Goal: Task Accomplishment & Management: Use online tool/utility

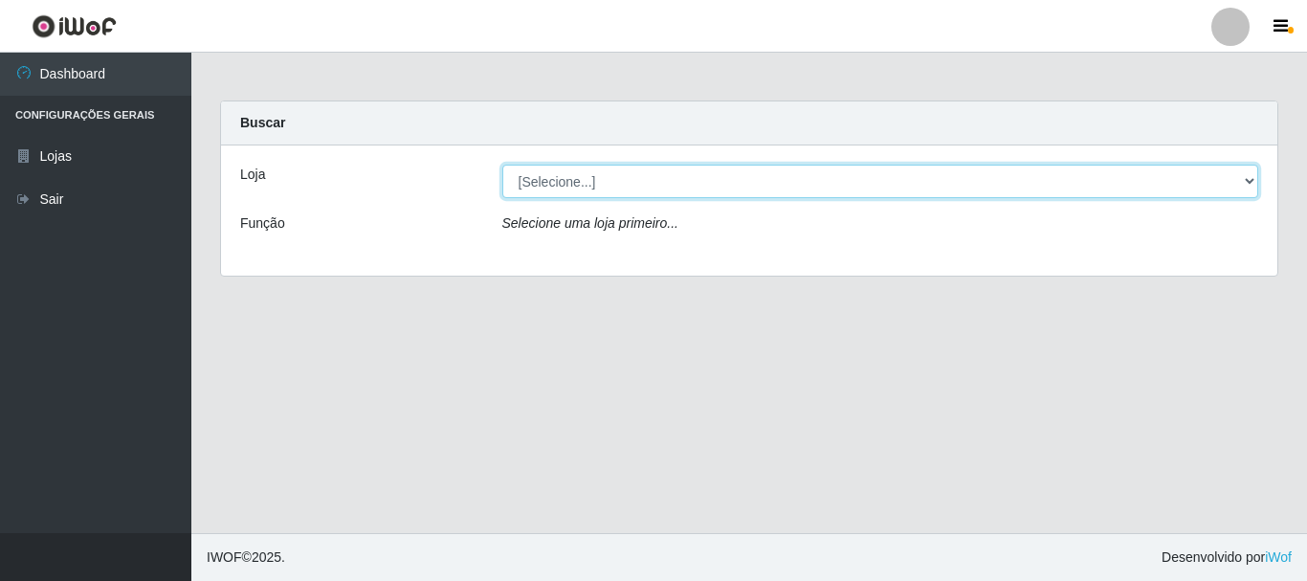
click at [1240, 179] on select "[Selecione...] Nordestão - Alecrim" at bounding box center [880, 181] width 757 height 33
select select "453"
click at [502, 165] on select "[Selecione...] Nordestão - Alecrim" at bounding box center [880, 181] width 757 height 33
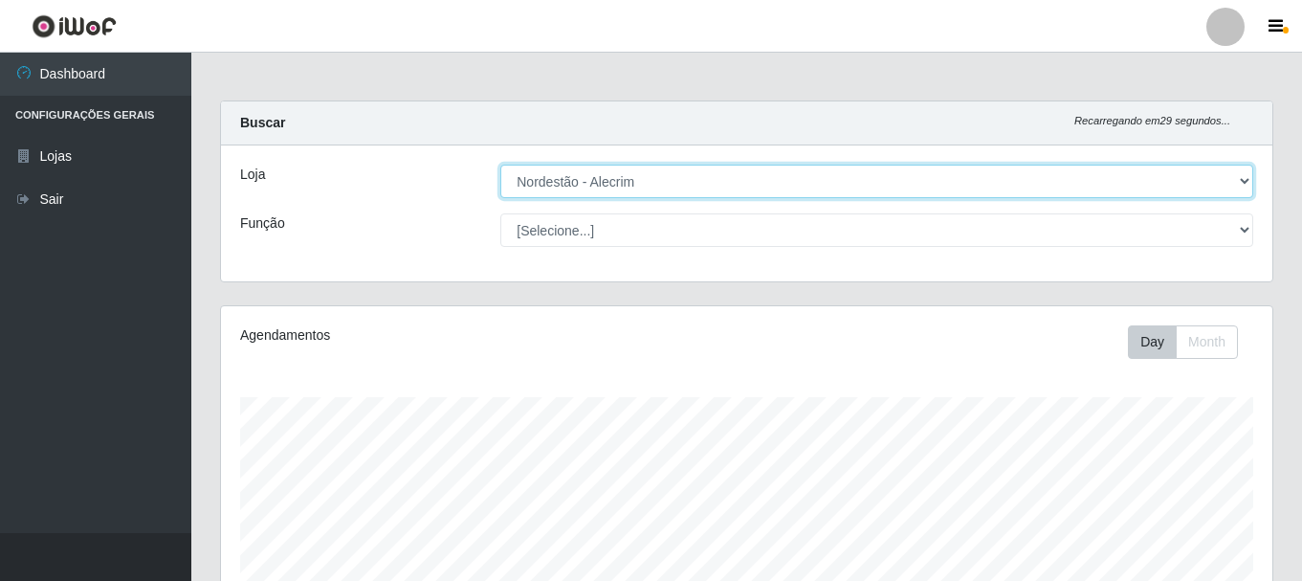
scroll to position [397, 1051]
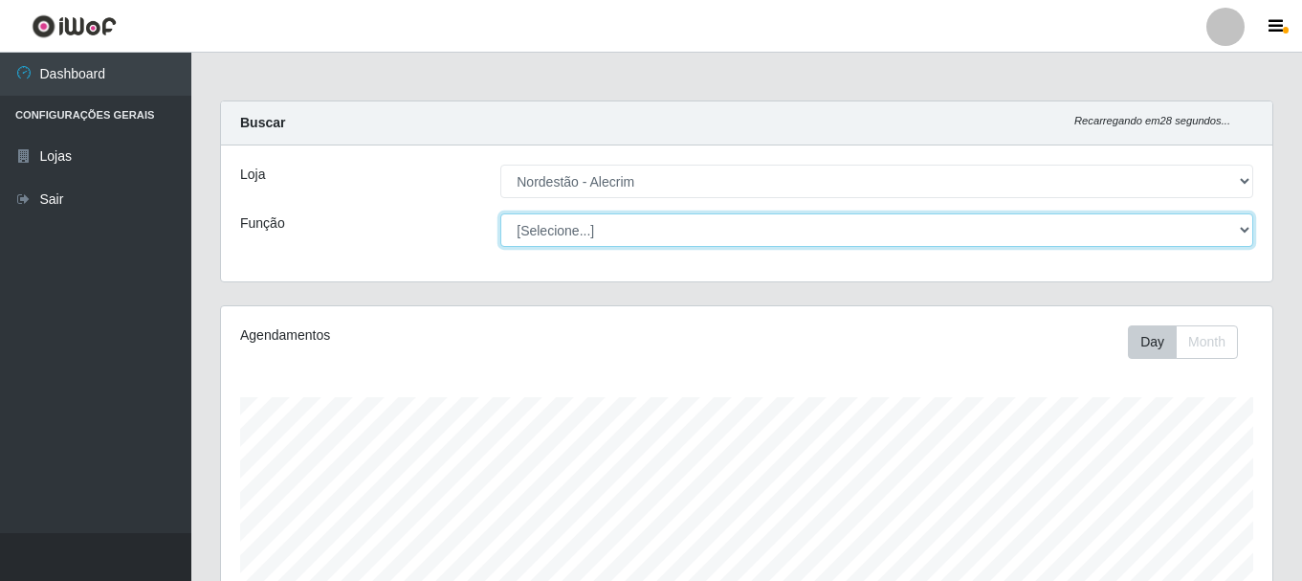
click at [1228, 228] on select "[Selecione...] Balconista + Balconista de Padaria Balconista de Padaria ++ Emba…" at bounding box center [876, 229] width 753 height 33
select select "1"
click at [500, 213] on select "[Selecione...] Balconista + Balconista de Padaria Balconista de Padaria ++ Emba…" at bounding box center [876, 229] width 753 height 33
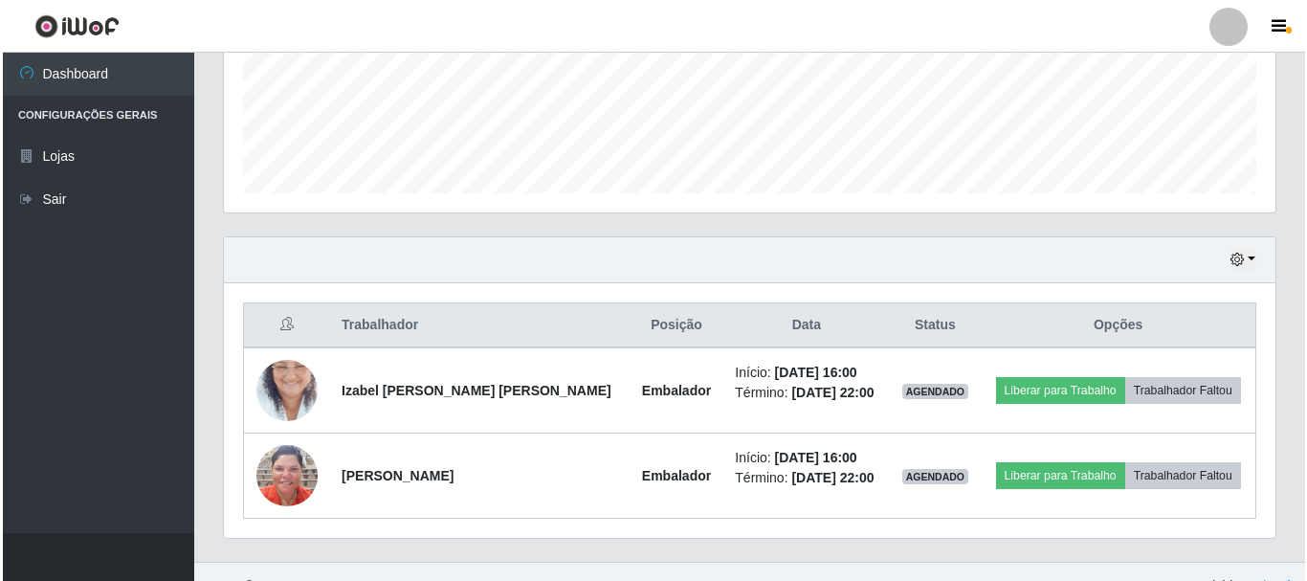
scroll to position [519, 0]
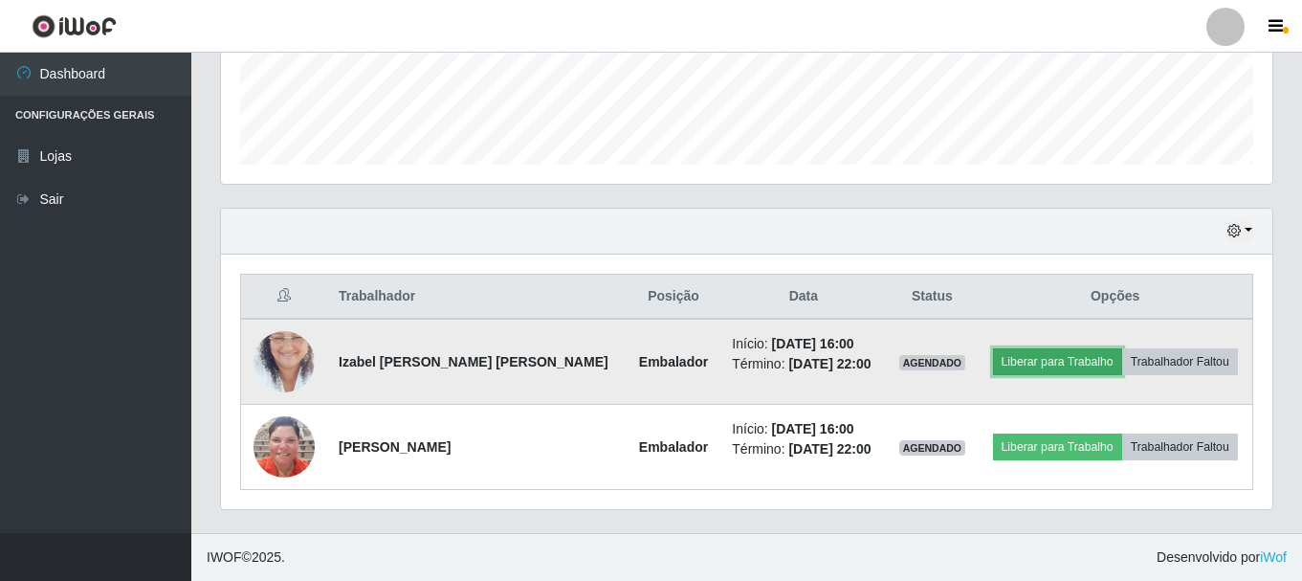
click at [1074, 357] on button "Liberar para Trabalho" at bounding box center [1057, 361] width 129 height 27
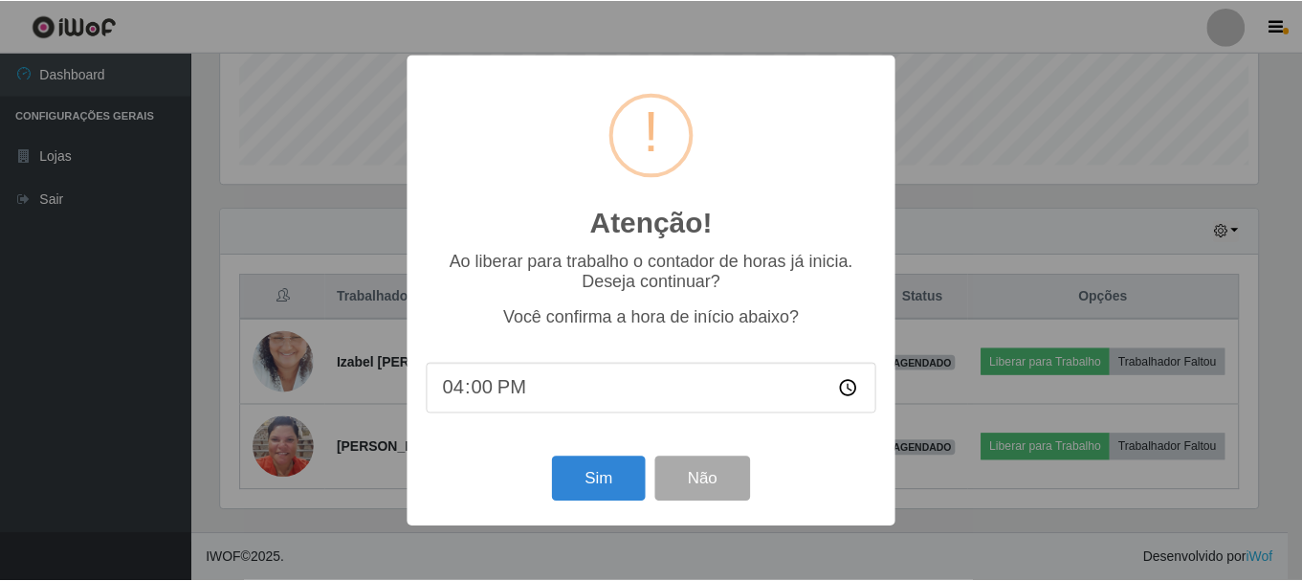
scroll to position [397, 1042]
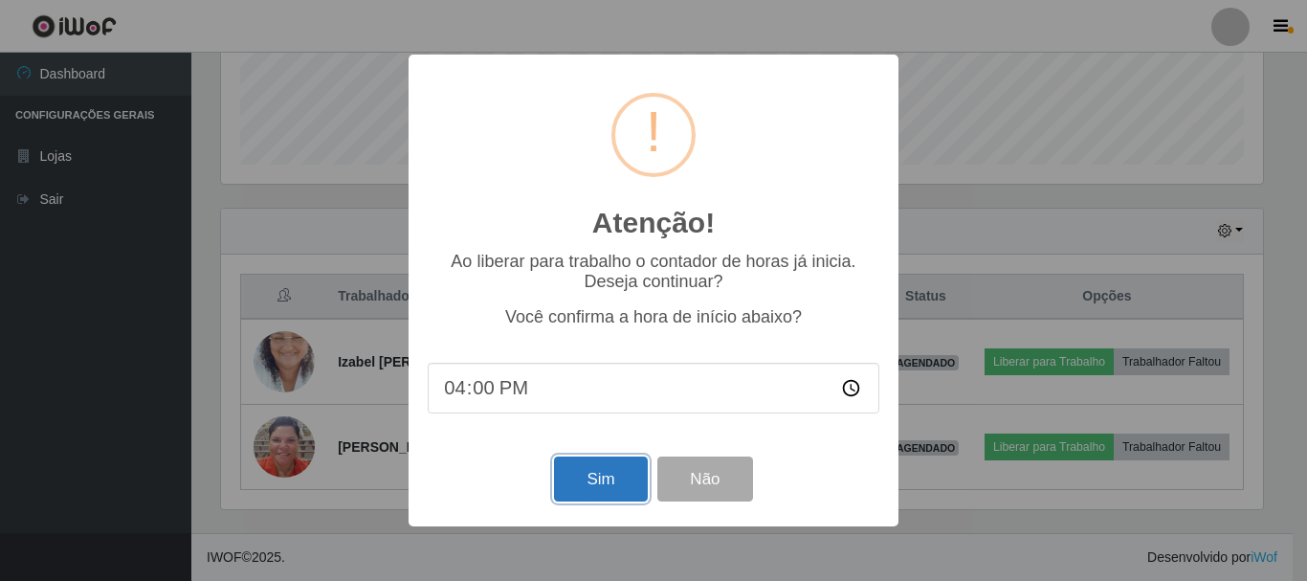
click at [590, 478] on button "Sim" at bounding box center [600, 478] width 93 height 45
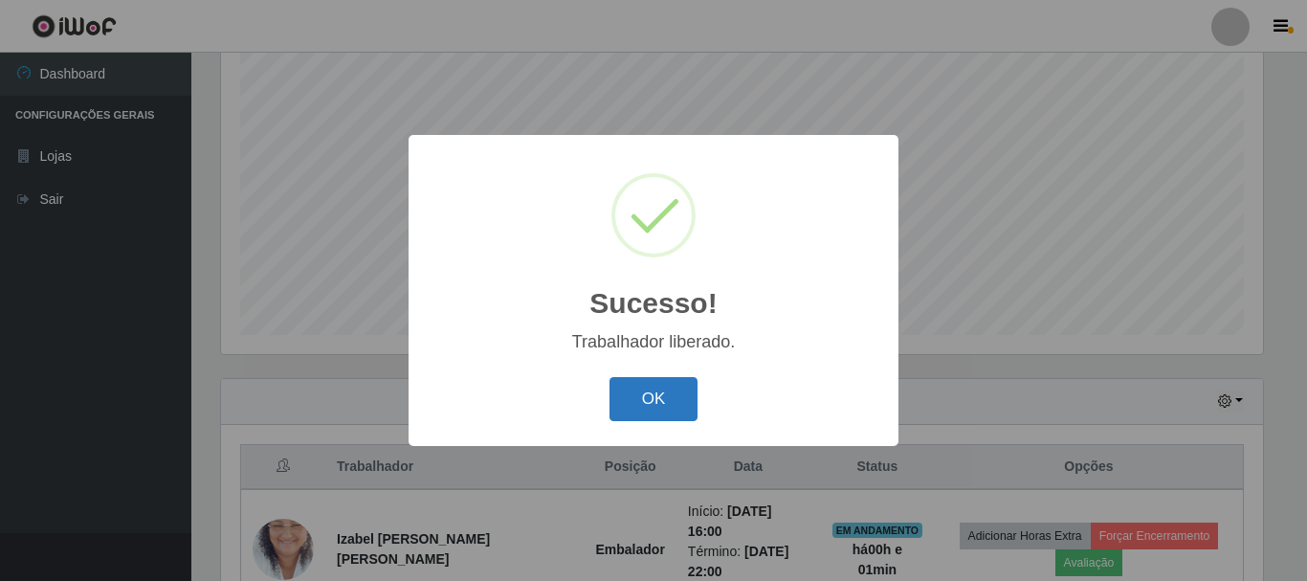
click at [661, 408] on button "OK" at bounding box center [653, 399] width 89 height 45
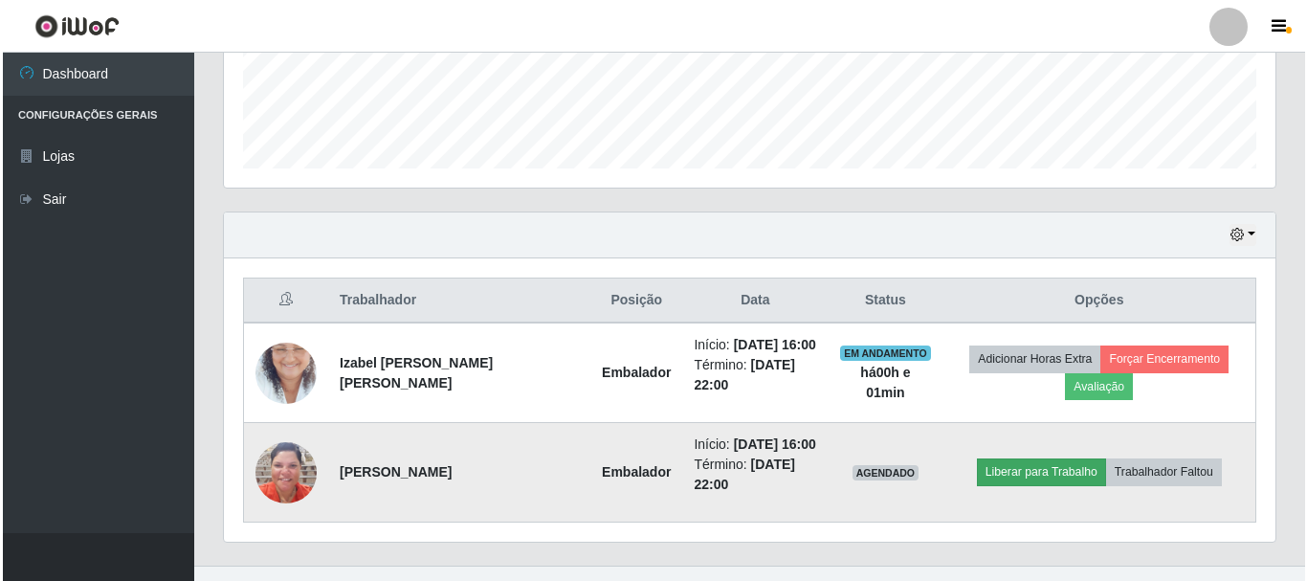
scroll to position [548, 0]
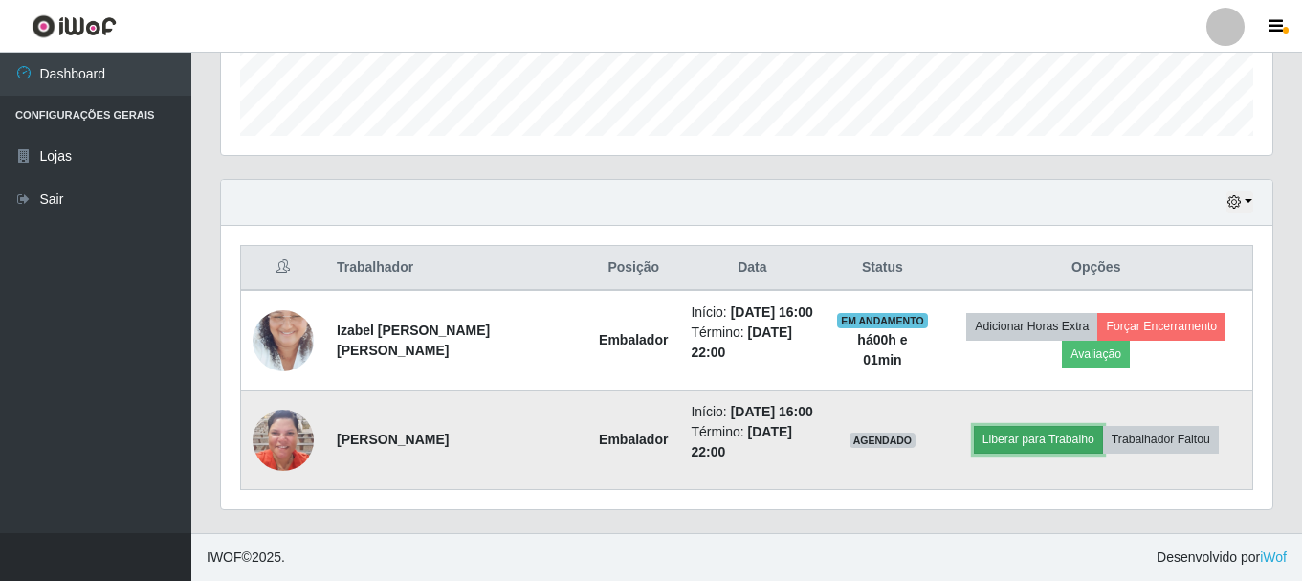
click at [1041, 440] on button "Liberar para Trabalho" at bounding box center [1038, 439] width 129 height 27
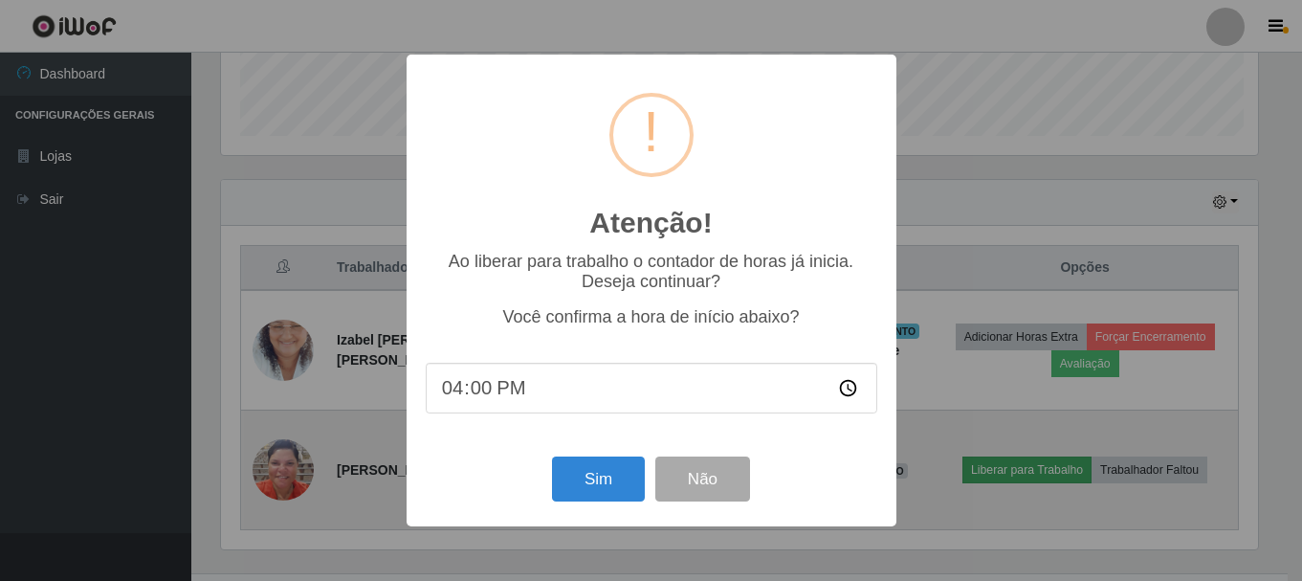
scroll to position [397, 1042]
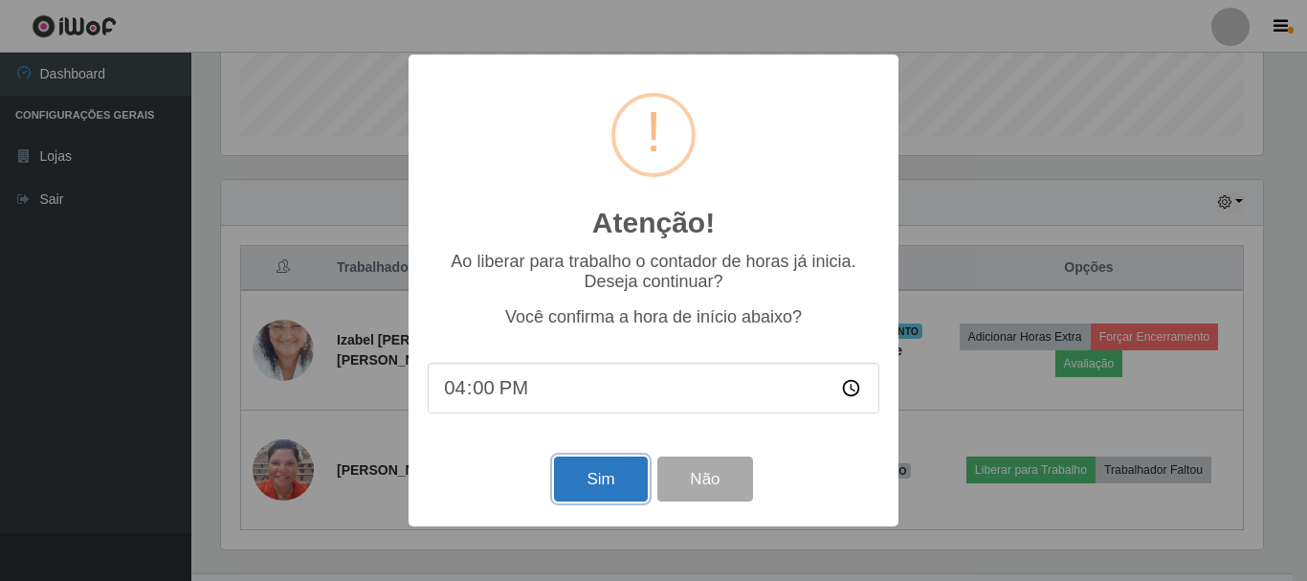
click at [609, 493] on button "Sim" at bounding box center [600, 478] width 93 height 45
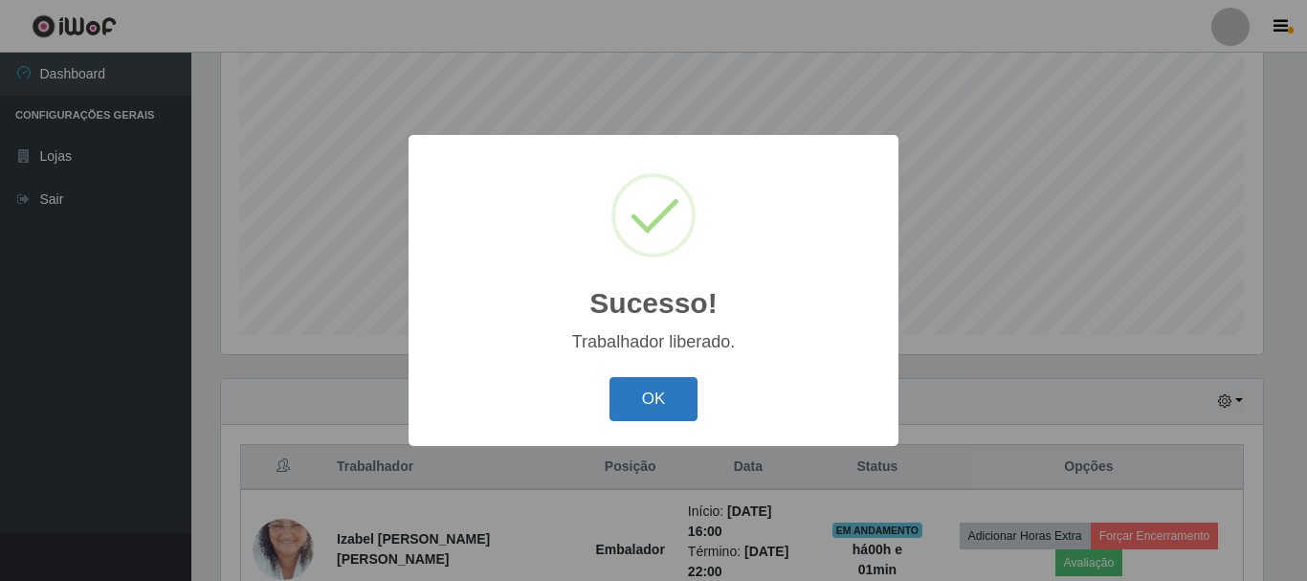
click at [672, 394] on button "OK" at bounding box center [653, 399] width 89 height 45
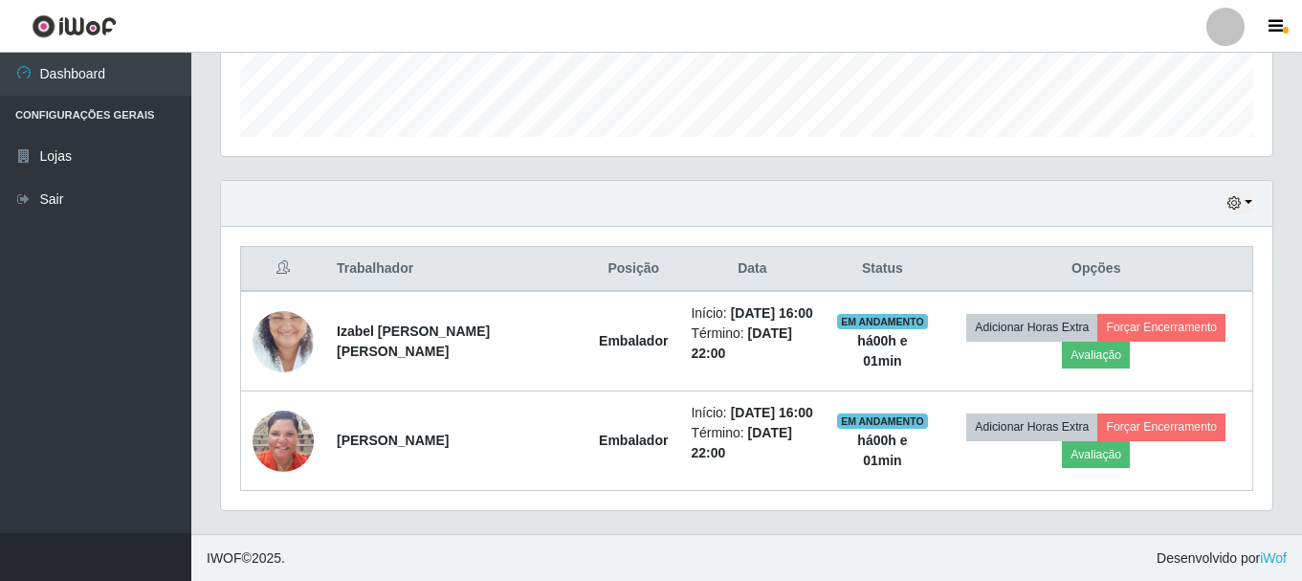
scroll to position [548, 0]
